Goal: Task Accomplishment & Management: Use online tool/utility

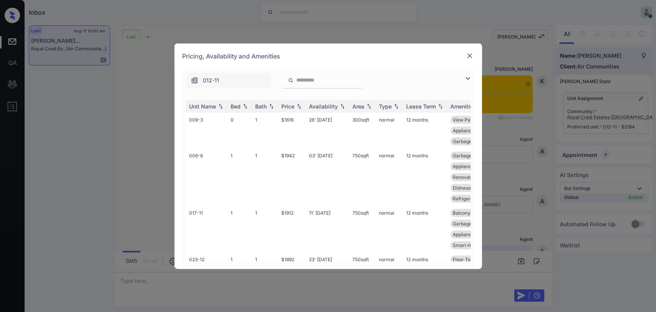
scroll to position [3545, 0]
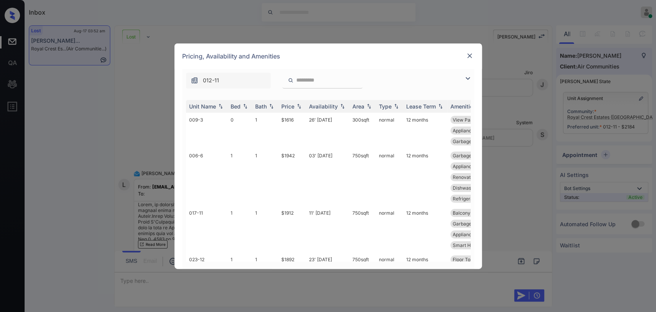
click at [466, 77] on img at bounding box center [467, 78] width 9 height 9
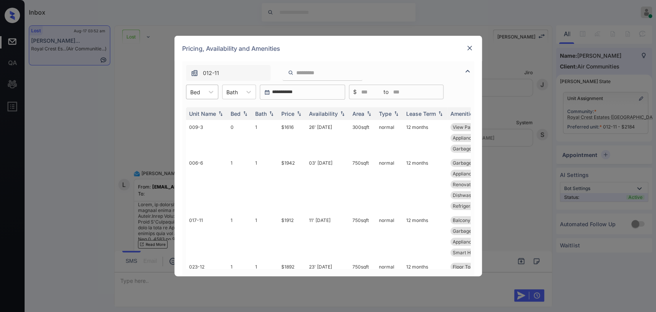
click at [193, 88] on div at bounding box center [195, 92] width 10 height 8
click at [198, 136] on div "2" at bounding box center [202, 138] width 32 height 14
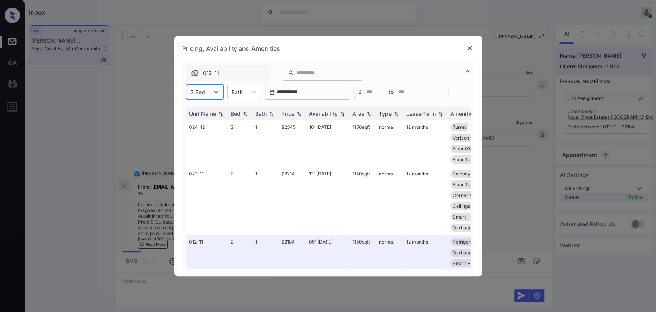
click at [118, 77] on div "**********" at bounding box center [328, 156] width 656 height 312
click at [473, 42] on div "Pricing, Availability and Amenities" at bounding box center [329, 48] width 308 height 25
click at [469, 44] on img at bounding box center [470, 48] width 8 height 8
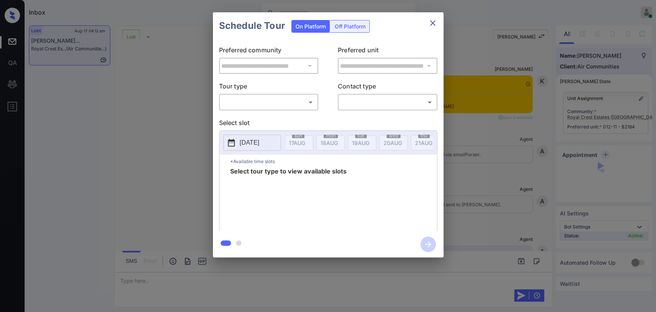
scroll to position [4414, 0]
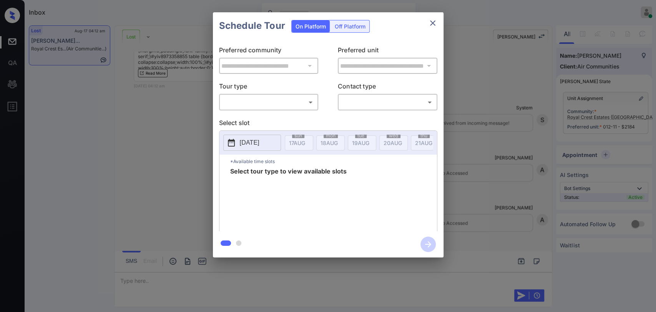
click at [292, 99] on body "Inbox Ajaya G Online Set yourself offline Set yourself on break Profile Switch …" at bounding box center [328, 156] width 656 height 312
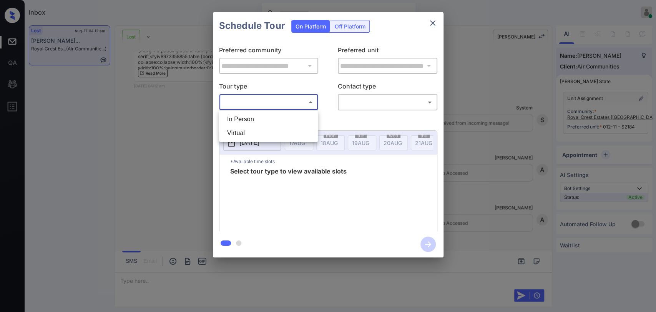
click at [286, 118] on li "In Person" at bounding box center [268, 119] width 95 height 14
type input "********"
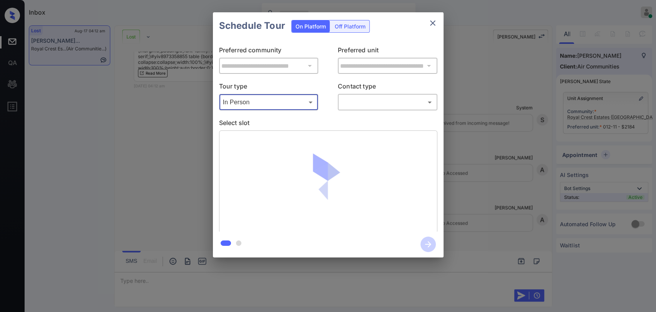
click at [351, 101] on body "Inbox Ajaya G Online Set yourself offline Set yourself on break Profile Switch …" at bounding box center [328, 156] width 656 height 312
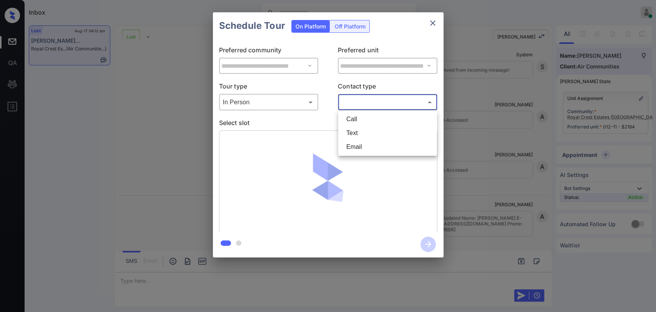
scroll to position [4465, 0]
click at [363, 130] on li "Text" at bounding box center [387, 133] width 95 height 14
type input "****"
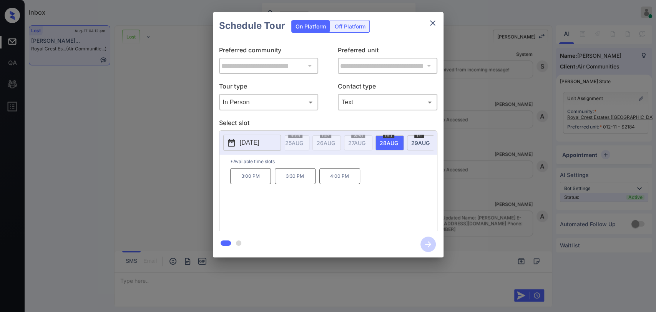
scroll to position [0, 336]
click at [181, 186] on div "**********" at bounding box center [328, 135] width 656 height 270
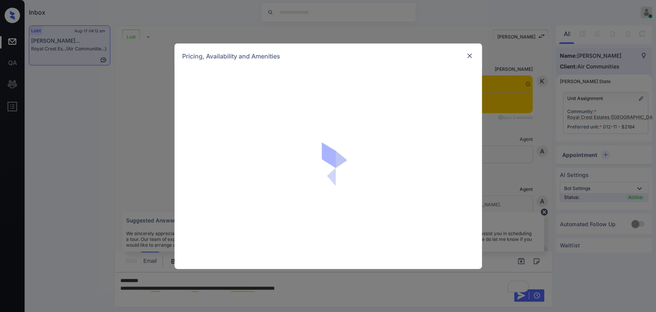
scroll to position [4294, 0]
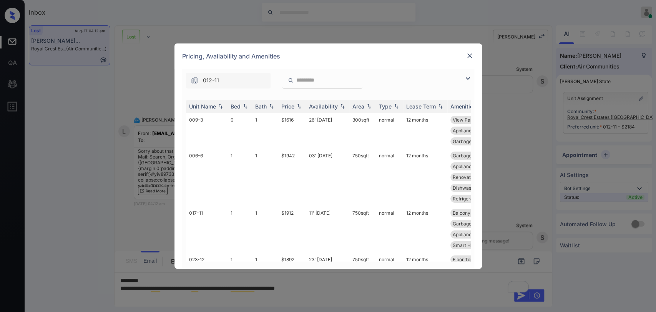
click at [470, 57] on img at bounding box center [470, 56] width 8 height 8
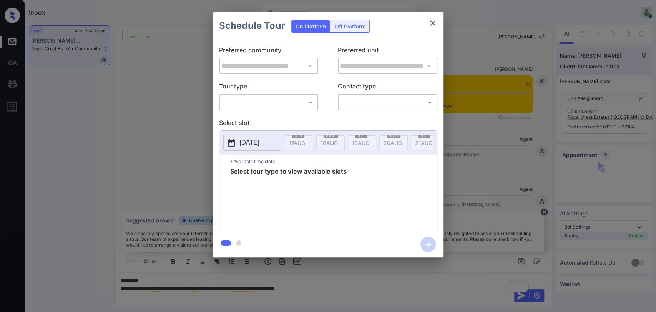
scroll to position [4294, 0]
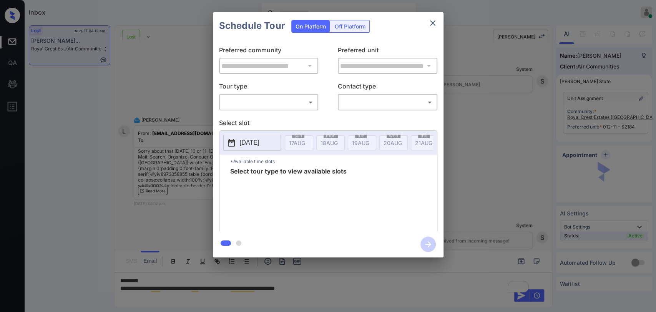
click at [284, 111] on div "**********" at bounding box center [328, 135] width 231 height 192
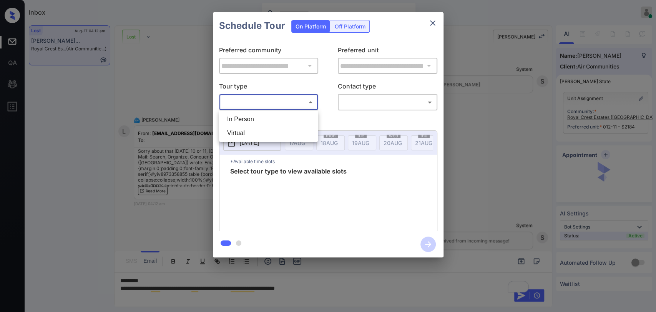
click at [280, 105] on body "Inbox Ajaya G Online Set yourself offline Set yourself on break Profile Switch …" at bounding box center [328, 156] width 656 height 312
click at [277, 113] on li "In Person" at bounding box center [268, 119] width 95 height 14
type input "********"
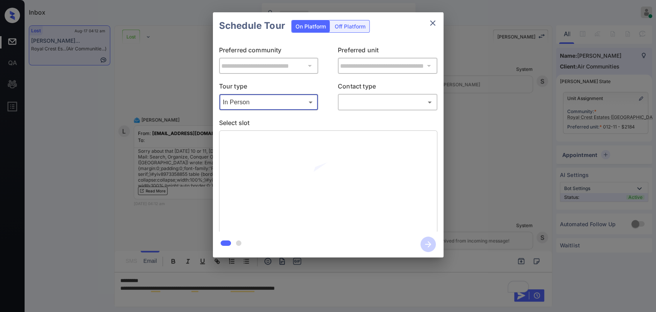
click at [363, 102] on body "Inbox Ajaya G Online Set yourself offline Set yourself on break Profile Switch …" at bounding box center [328, 156] width 656 height 312
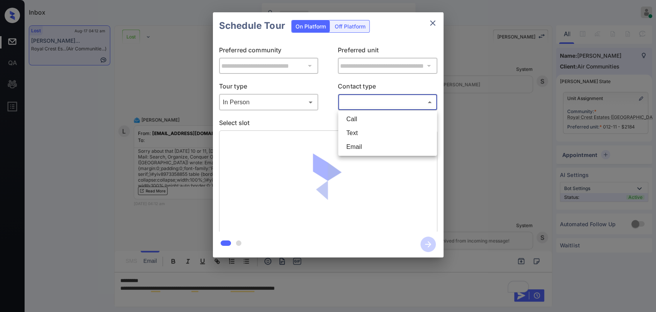
click at [369, 133] on li "Text" at bounding box center [387, 133] width 95 height 14
type input "****"
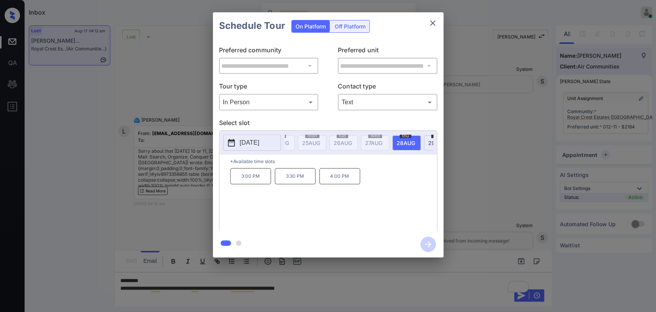
scroll to position [0, 313]
click at [433, 28] on button "close" at bounding box center [432, 22] width 15 height 15
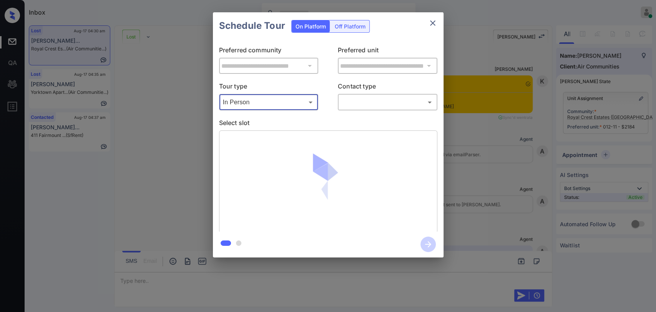
scroll to position [4833, 0]
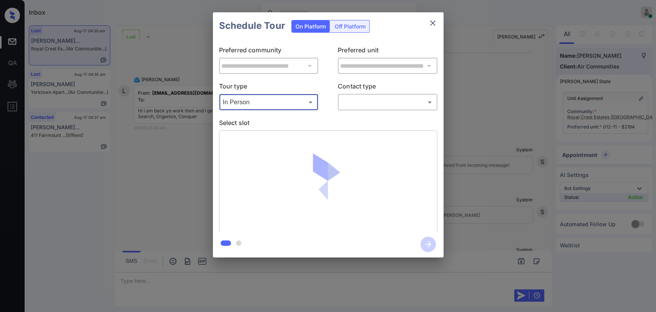
click at [359, 96] on body "Inbox [PERSON_NAME] G Online Set yourself offline Set yourself on break Profile…" at bounding box center [328, 156] width 656 height 312
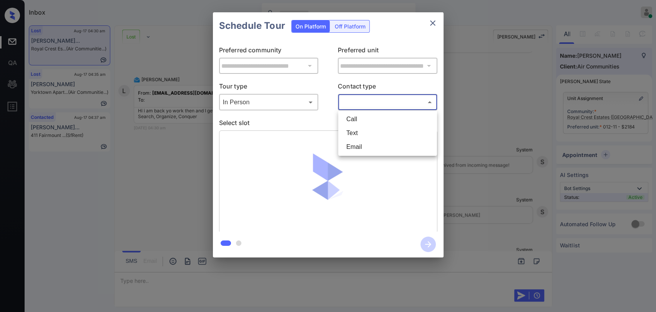
click at [363, 126] on li "Text" at bounding box center [387, 133] width 95 height 14
type input "****"
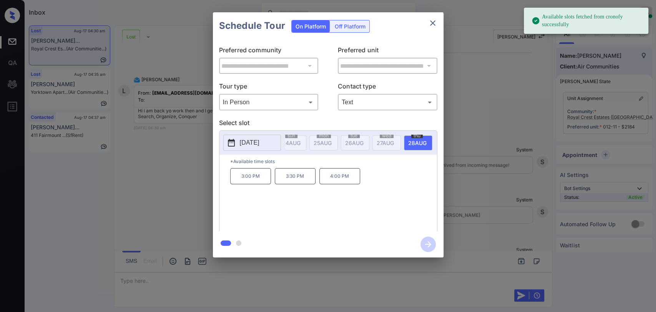
scroll to position [0, 262]
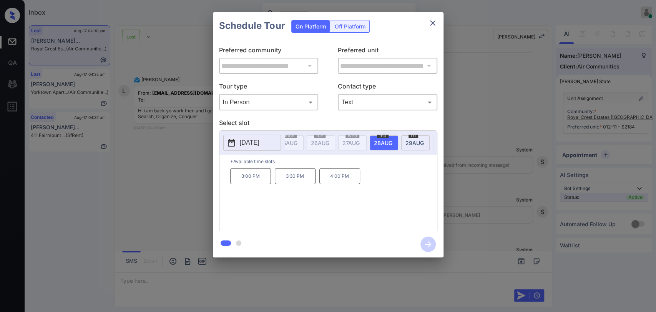
click at [296, 182] on p "3:30 PM" at bounding box center [295, 176] width 41 height 16
click at [428, 243] on icon "button" at bounding box center [428, 243] width 15 height 15
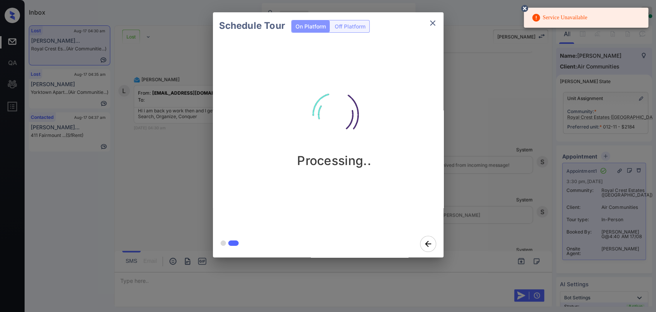
click at [527, 8] on icon at bounding box center [524, 8] width 7 height 7
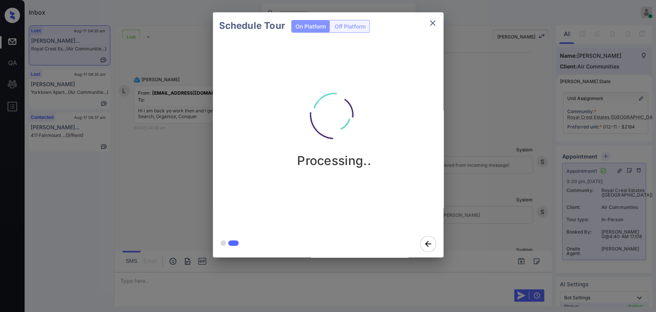
click at [434, 22] on icon "close" at bounding box center [432, 22] width 5 height 5
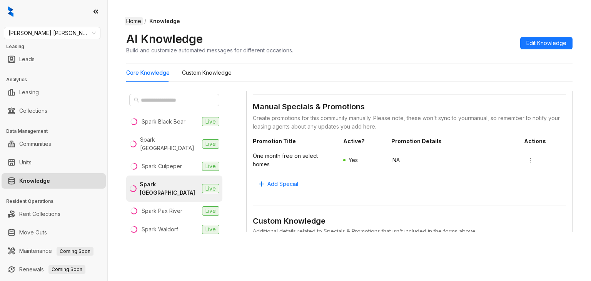
click at [130, 20] on link "Home" at bounding box center [134, 21] width 18 height 8
click at [133, 20] on link "Home" at bounding box center [134, 21] width 18 height 8
click at [131, 20] on link "Home" at bounding box center [134, 21] width 18 height 8
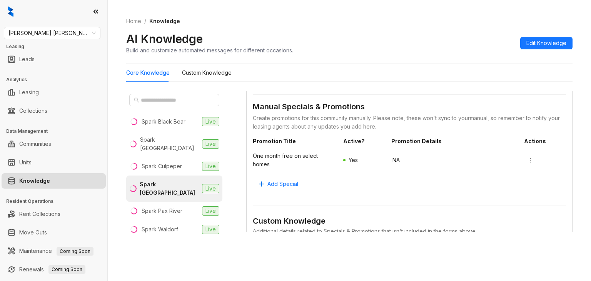
click at [157, 18] on span "Knowledge" at bounding box center [164, 21] width 31 height 7
drag, startPoint x: 157, startPoint y: 20, endPoint x: 126, endPoint y: 23, distance: 30.5
click at [157, 20] on span "Knowledge" at bounding box center [164, 21] width 31 height 7
click at [126, 23] on link "Home" at bounding box center [134, 21] width 18 height 8
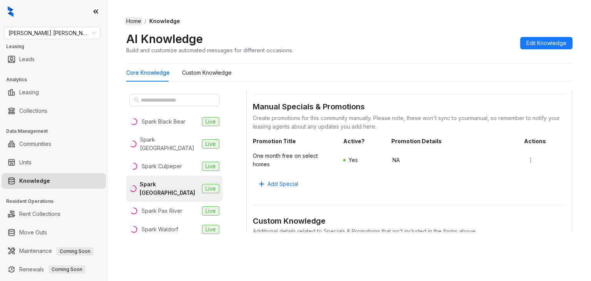
click at [126, 23] on link "Home" at bounding box center [134, 21] width 18 height 8
select select "******"
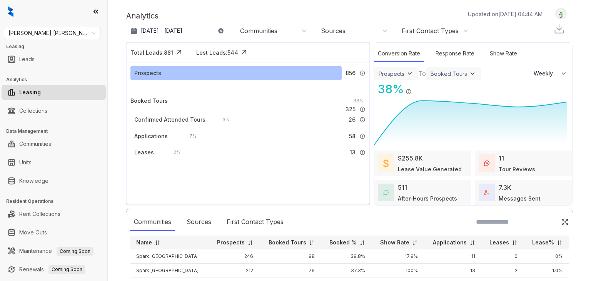
click at [555, 14] on img at bounding box center [560, 14] width 11 height 8
click at [549, 19] on div "Logout" at bounding box center [560, 13] width 22 height 10
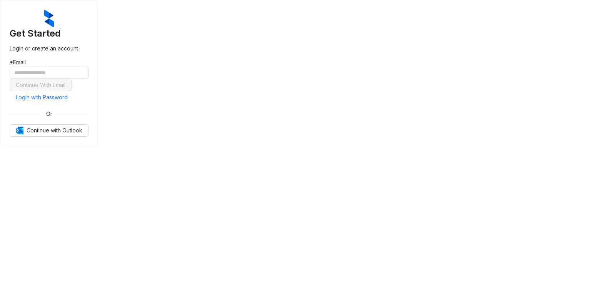
drag, startPoint x: 500, startPoint y: 93, endPoint x: 456, endPoint y: 97, distance: 44.5
click at [98, 93] on div "Get Started Login or create an account * Email Continue With Email Login with P…" at bounding box center [49, 73] width 98 height 146
click at [68, 101] on span "Login with Password" at bounding box center [42, 97] width 52 height 8
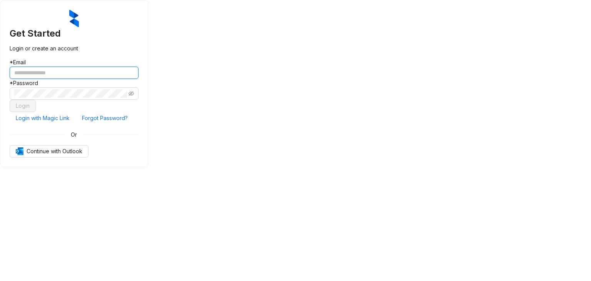
click at [138, 79] on input "text" at bounding box center [74, 73] width 129 height 12
paste input "**********"
type input "**********"
click at [148, 93] on div "**********" at bounding box center [74, 83] width 148 height 167
click at [36, 112] on button "Login" at bounding box center [23, 106] width 26 height 12
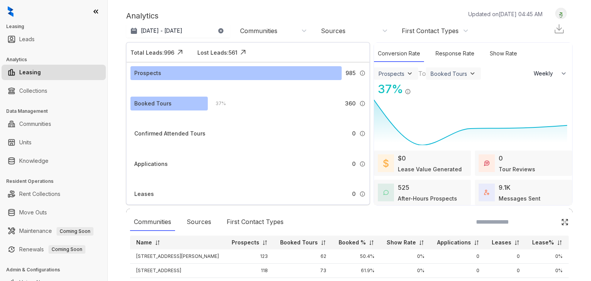
select select "******"
click at [37, 158] on link "Knowledge" at bounding box center [33, 160] width 29 height 15
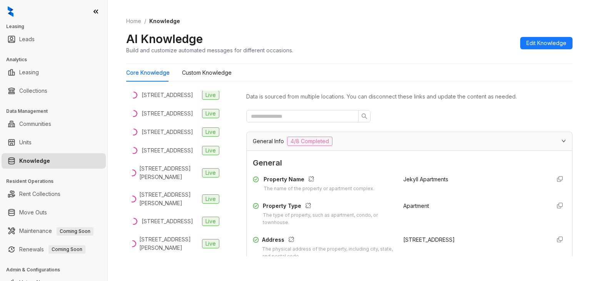
scroll to position [154, 0]
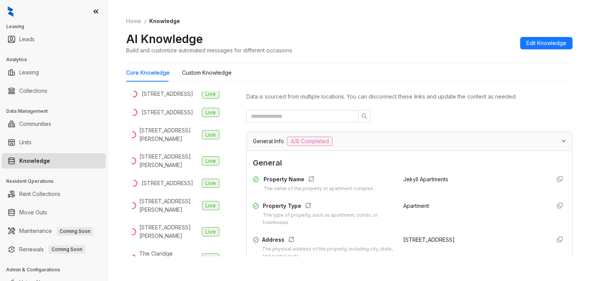
click at [154, 143] on div "[STREET_ADDRESS][PERSON_NAME]" at bounding box center [169, 134] width 60 height 17
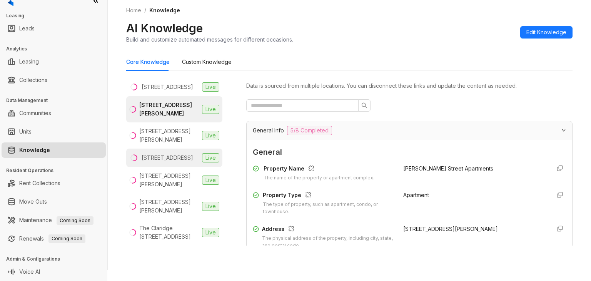
scroll to position [145, 0]
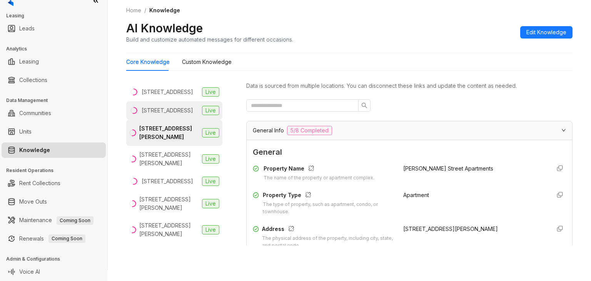
click at [157, 120] on li "[STREET_ADDRESS] Live" at bounding box center [174, 110] width 96 height 18
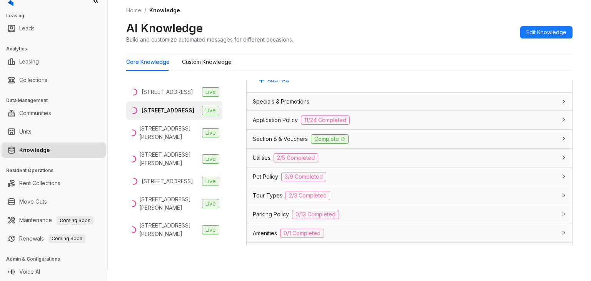
scroll to position [538, 0]
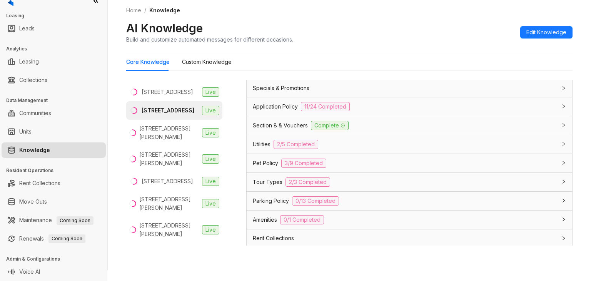
click at [263, 198] on span "Parking Policy" at bounding box center [271, 200] width 36 height 8
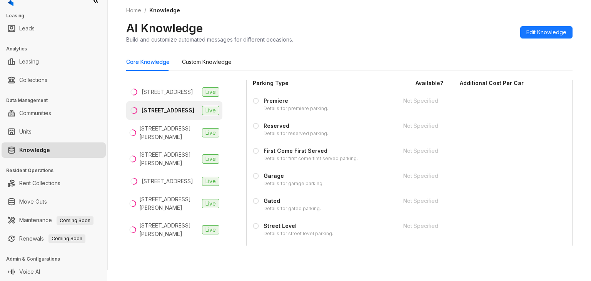
scroll to position [882, 0]
